Goal: Understand process/instructions: Learn how to perform a task or action

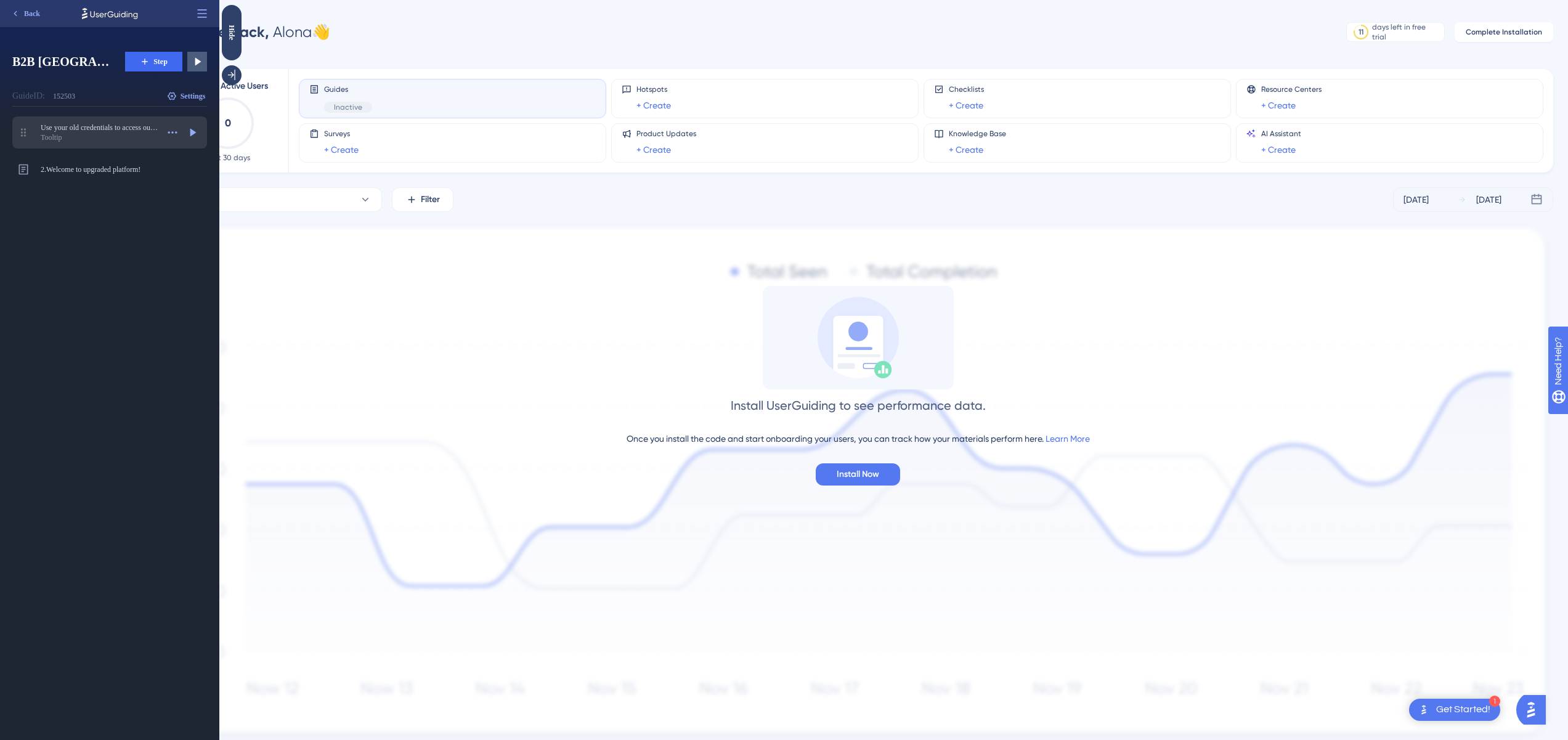
click at [78, 132] on div "Tooltip" at bounding box center [99, 137] width 117 height 10
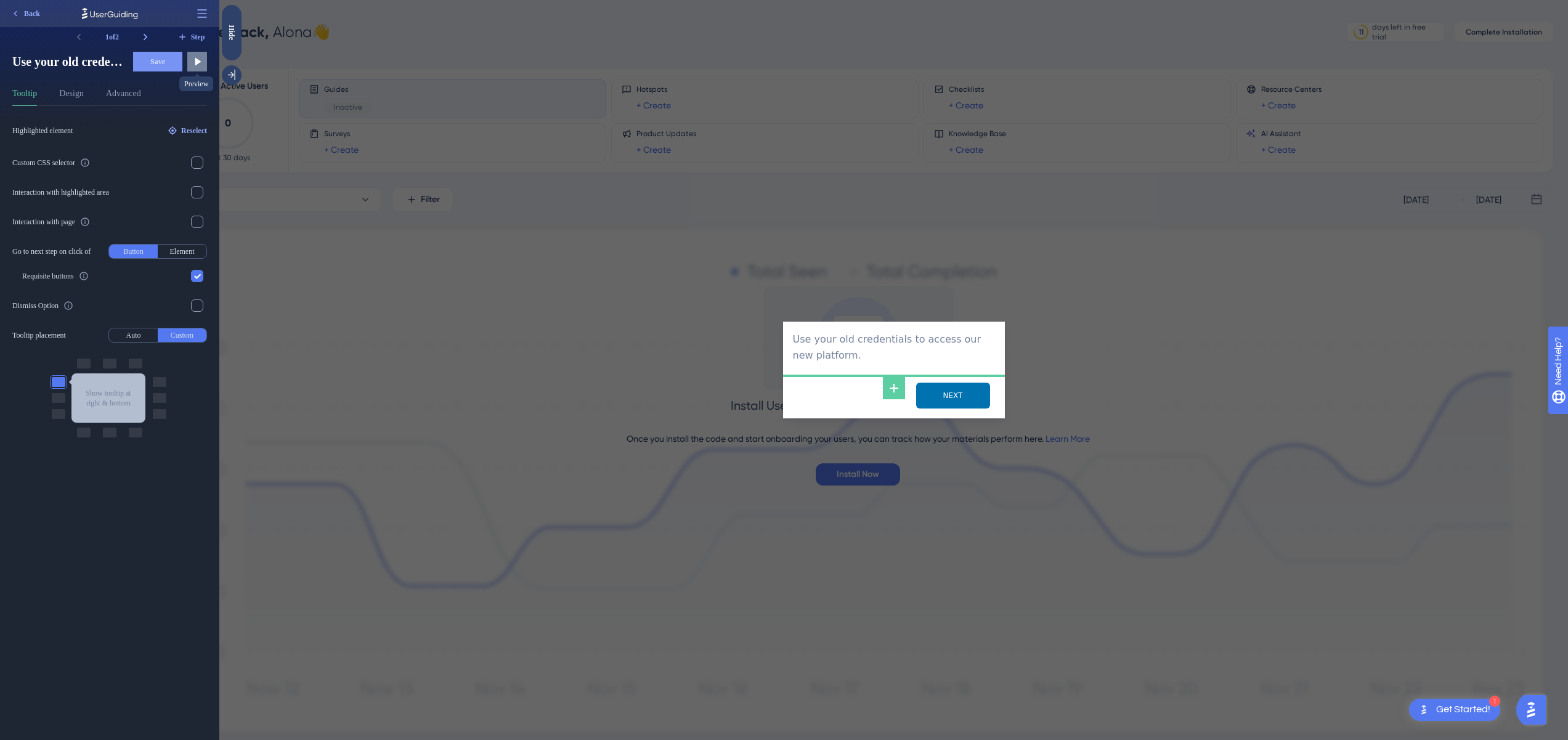
click at [199, 65] on icon at bounding box center [197, 61] width 12 height 12
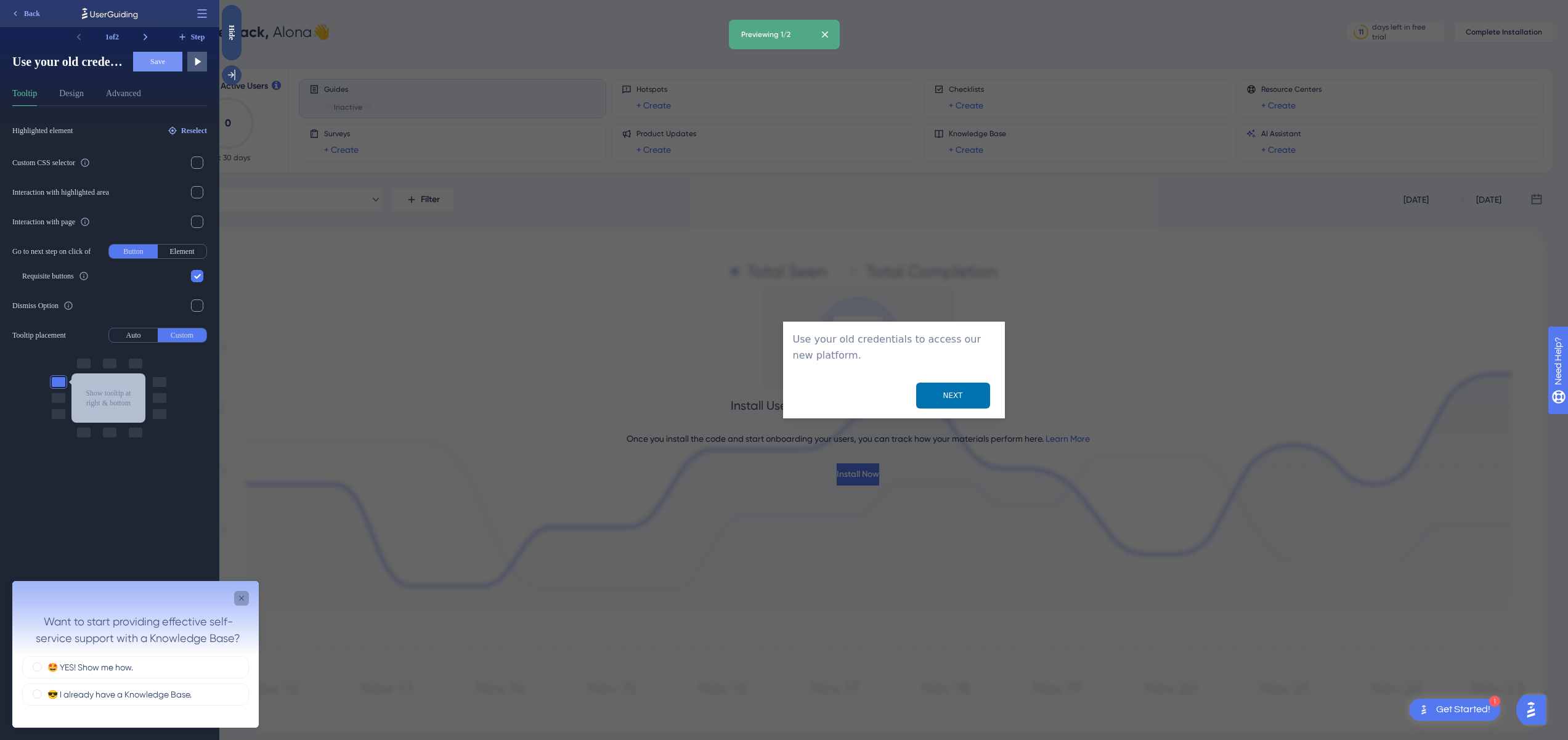
click at [243, 597] on icon "Close survey" at bounding box center [241, 598] width 10 height 10
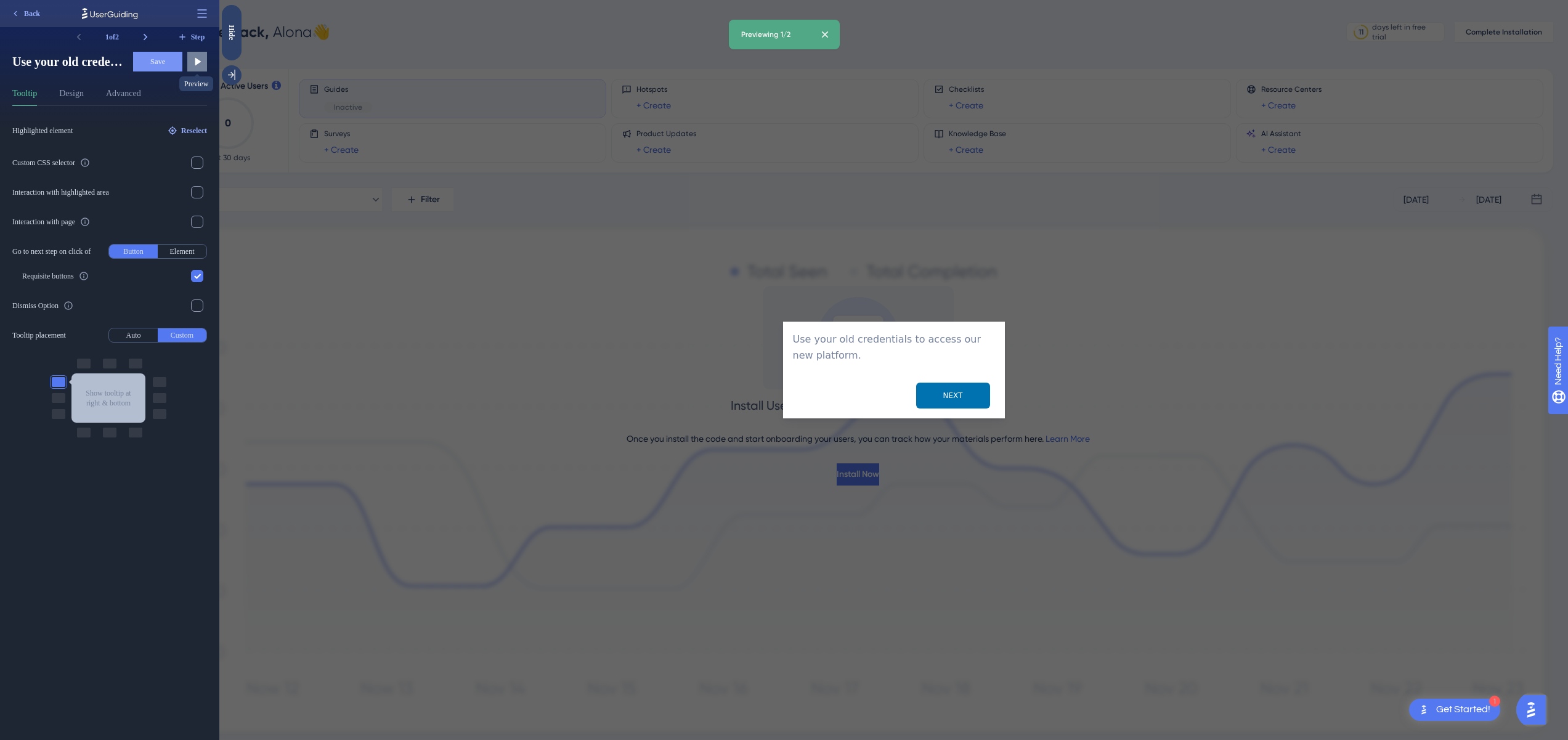
click at [198, 66] on icon at bounding box center [197, 61] width 12 height 12
